Goal: Check status: Check status

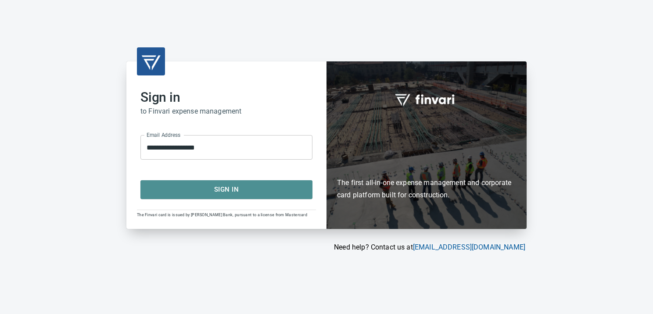
click at [230, 193] on span "Sign In" at bounding box center [226, 189] width 153 height 11
